Goal: Complete application form: Complete application form

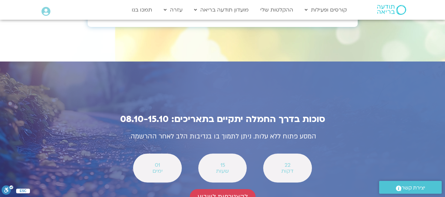
scroll to position [2307, 0]
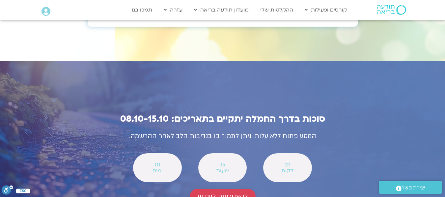
click at [226, 193] on span "להצטרפות לשבוע" at bounding box center [223, 197] width 50 height 8
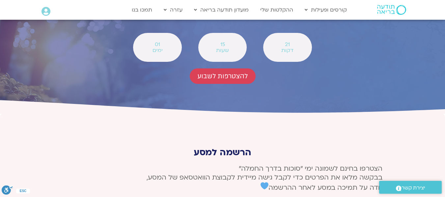
type input "[PERSON_NAME] [PERSON_NAME]"
type input "[EMAIL_ADDRESS][DOMAIN_NAME]"
type input "0508689213"
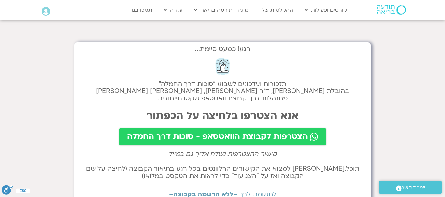
click at [206, 137] on span "הצטרפות לקבוצת הוואטסאפ - סוכות דרך החמלה" at bounding box center [217, 136] width 181 height 9
